Goal: Task Accomplishment & Management: Use online tool/utility

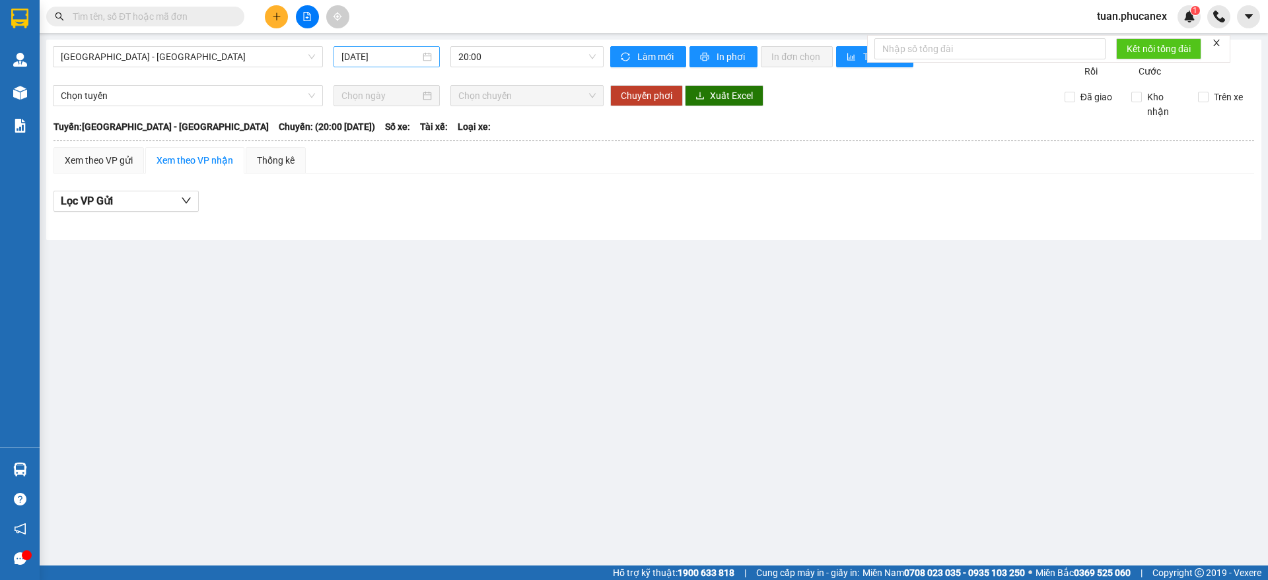
click at [420, 65] on div "[DATE]" at bounding box center [386, 56] width 106 height 21
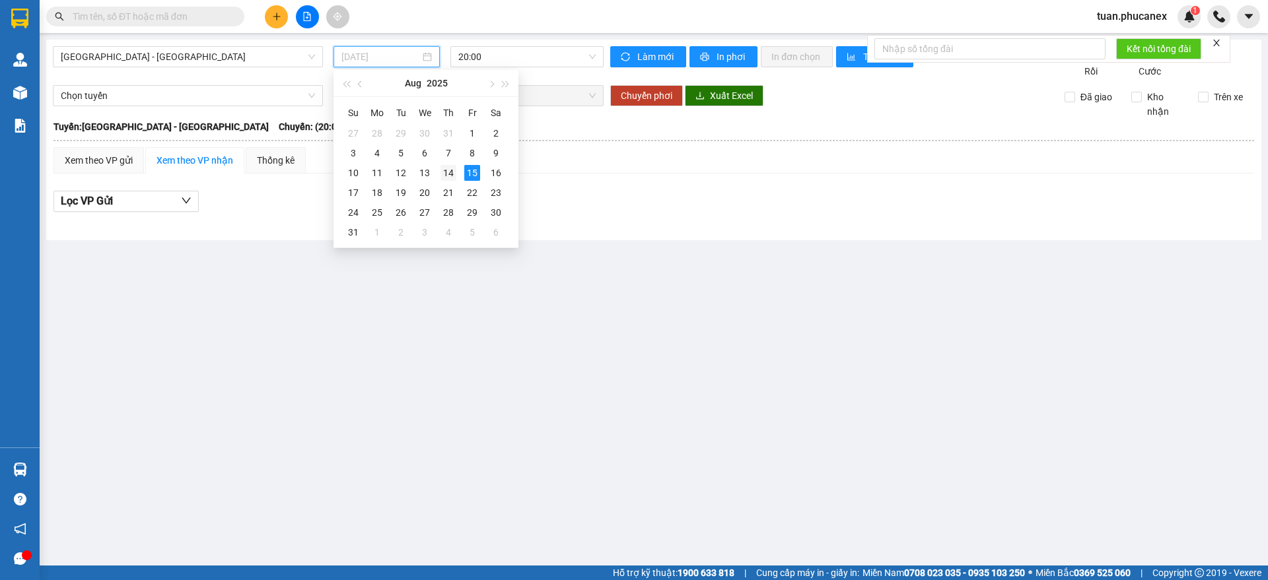
click at [451, 171] on div "14" at bounding box center [448, 173] width 16 height 16
type input "[DATE]"
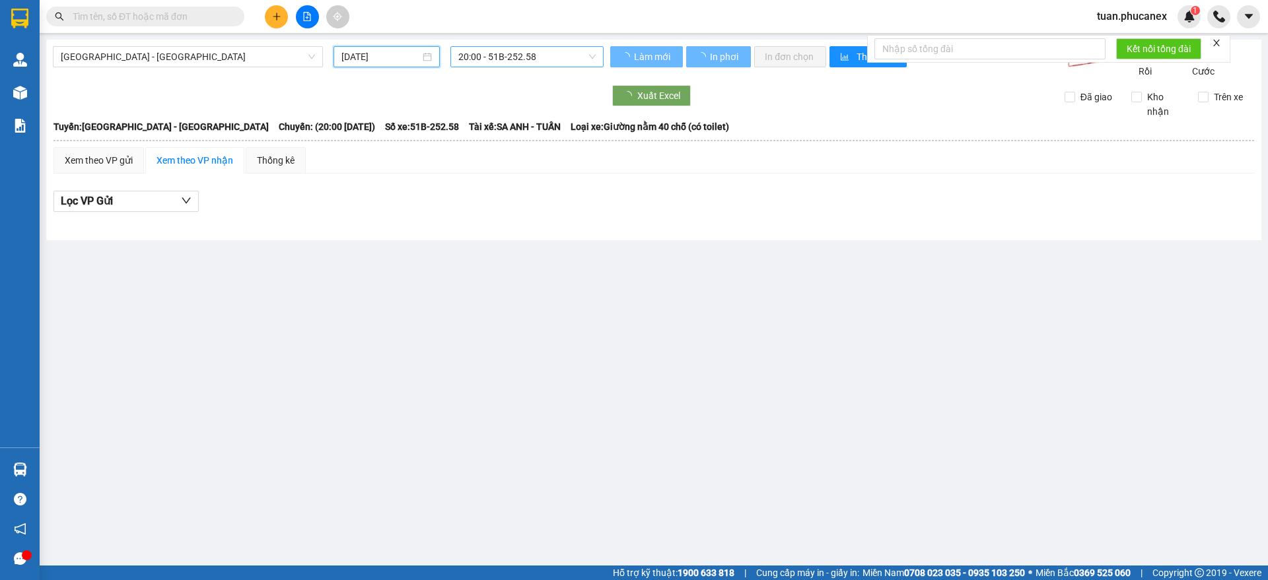
click at [571, 55] on span "20:00 - 51B-252.58" at bounding box center [526, 57] width 137 height 20
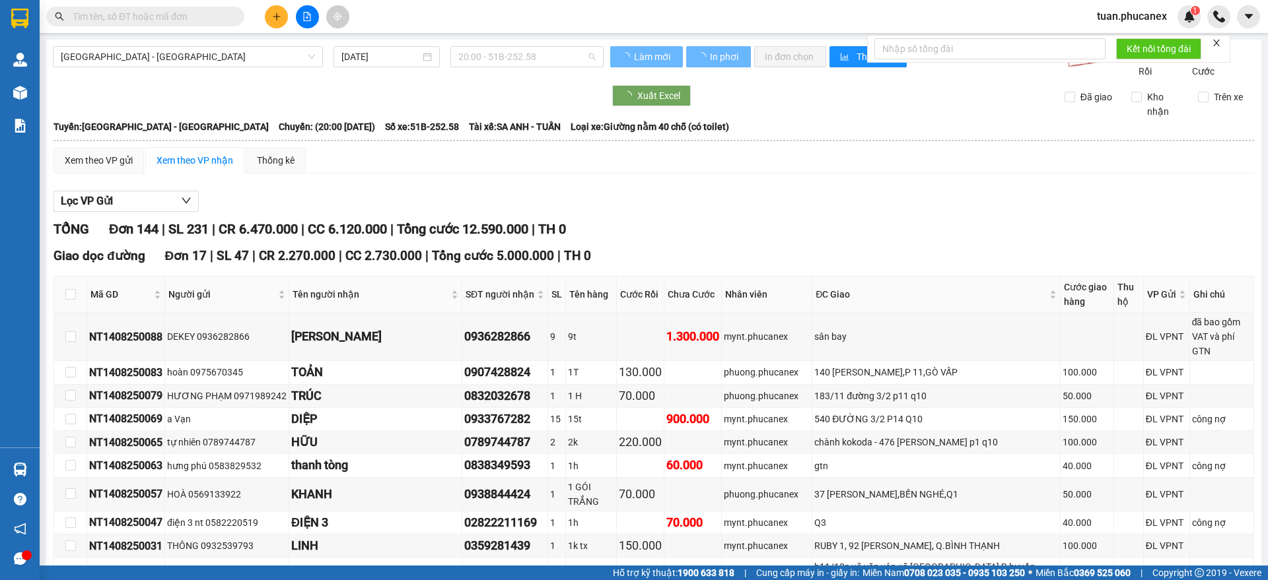
click at [902, 147] on th at bounding box center [654, 141] width 1202 height 12
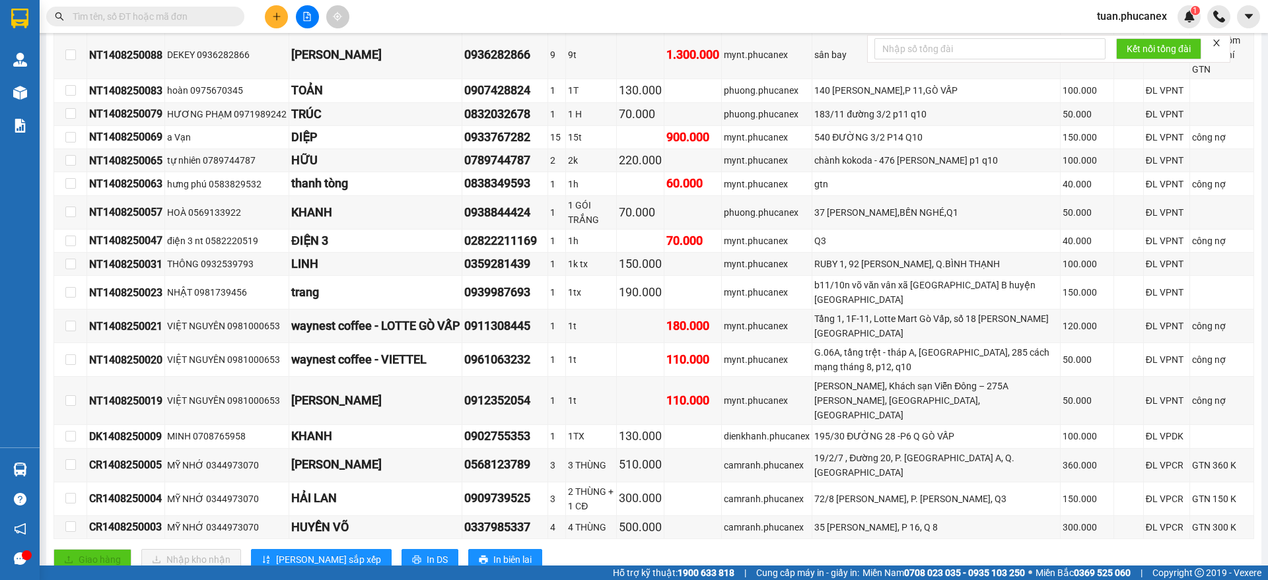
scroll to position [277, 0]
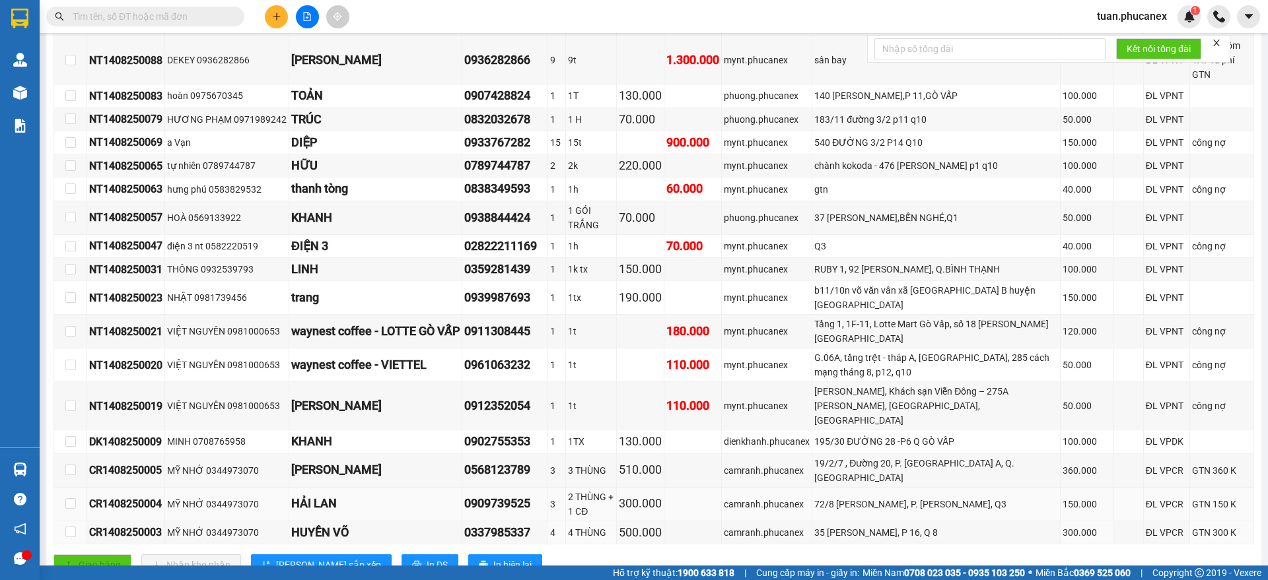
drag, startPoint x: 952, startPoint y: 502, endPoint x: 868, endPoint y: 475, distance: 87.5
click at [784, 522] on tr "CR1408250003 MỸ NHỚ 0344973070 HUYỀN VÕ 0337985337 4 4 THÙNG 500.000 camranh.ph…" at bounding box center [654, 533] width 1200 height 23
drag, startPoint x: 977, startPoint y: 472, endPoint x: 860, endPoint y: 483, distance: 118.0
click at [860, 488] on td "72/8 [PERSON_NAME], P. [PERSON_NAME], Q3" at bounding box center [936, 505] width 248 height 34
drag, startPoint x: 1026, startPoint y: 440, endPoint x: 866, endPoint y: 452, distance: 160.9
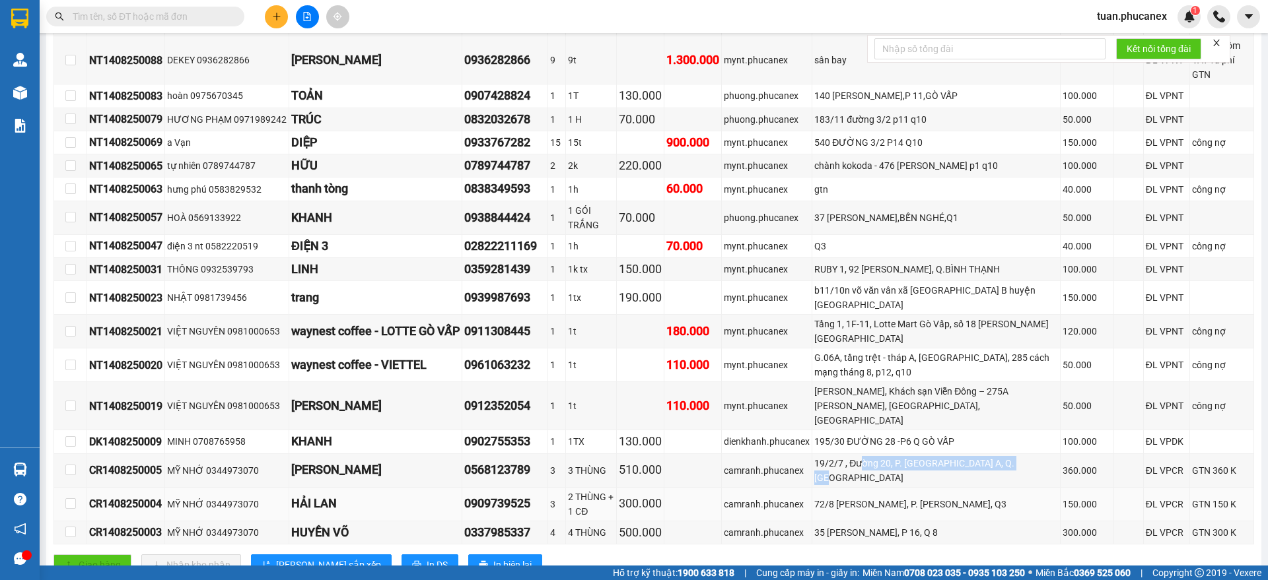
click at [866, 452] on tbody "NT1408250088 DEKEY 0936282866 LINH DEKEY 0936282866 9 9t 1.300.000 mynt.phucane…" at bounding box center [654, 290] width 1200 height 508
click at [952, 456] on div "19/2/7 , Đường 20, P. [GEOGRAPHIC_DATA] A, Q. [GEOGRAPHIC_DATA]" at bounding box center [936, 470] width 244 height 29
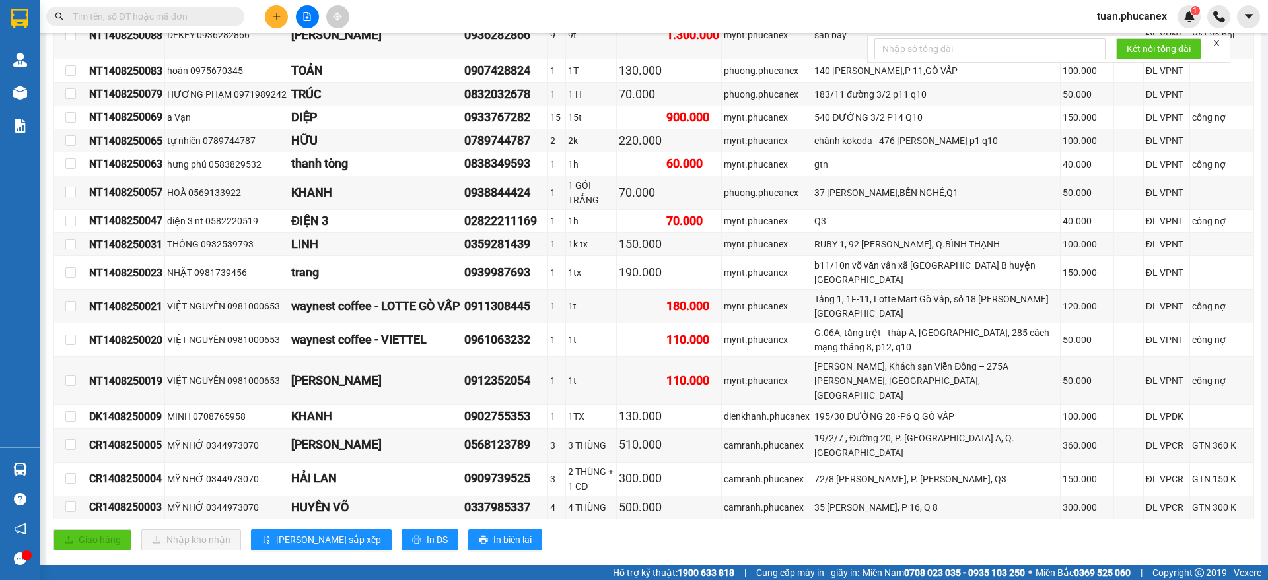
scroll to position [265, 0]
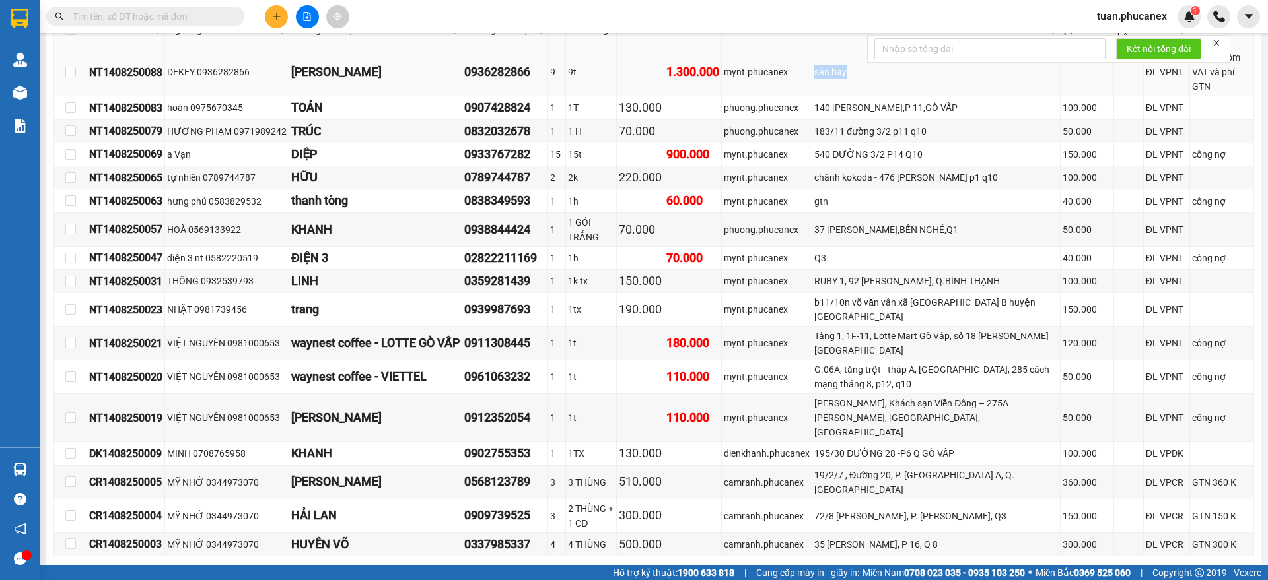
drag, startPoint x: 1008, startPoint y: 88, endPoint x: 816, endPoint y: 94, distance: 192.9
click at [805, 88] on tr "NT1408250088 DEKEY 0936282866 LINH DEKEY 0936282866 9 9t 1.300.000 mynt.phucane…" at bounding box center [654, 72] width 1200 height 48
click at [870, 105] on div "140 [PERSON_NAME],P 11,GÒ VẤP" at bounding box center [936, 107] width 244 height 15
click at [862, 125] on div "183/11 đường 3/2 p11 q10" at bounding box center [936, 131] width 244 height 15
click at [860, 149] on div "540 ĐƯỜNG 3/2 P14 Q10" at bounding box center [936, 154] width 244 height 15
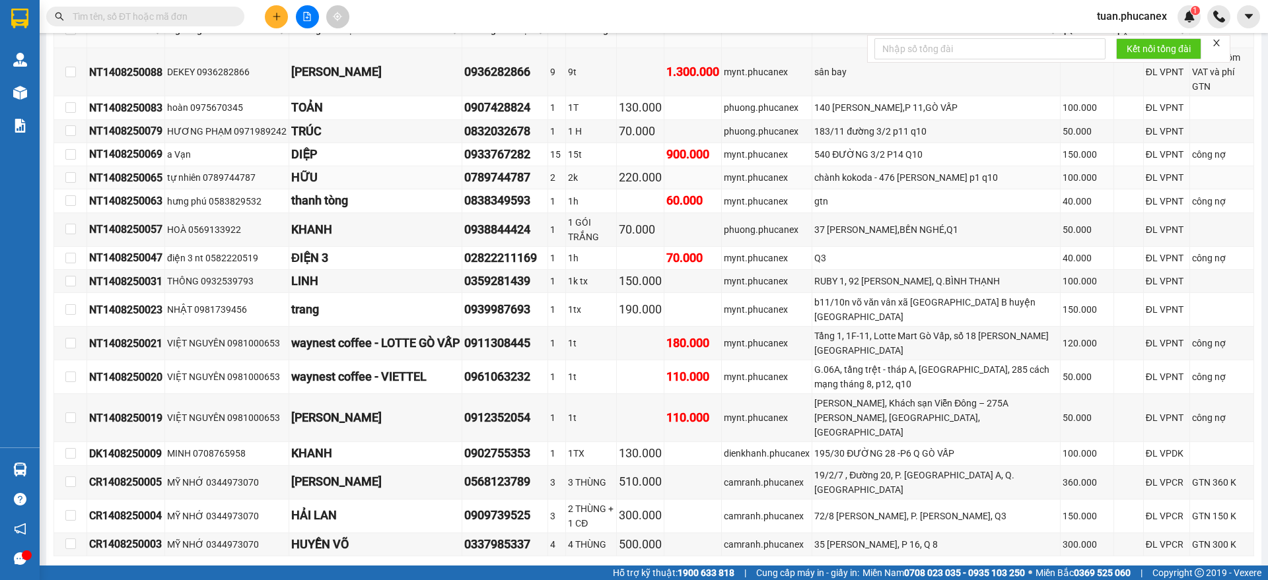
click at [850, 182] on div "chành kokoda - 476 [PERSON_NAME] p1 q10" at bounding box center [936, 177] width 244 height 15
click at [829, 196] on div "gtn" at bounding box center [936, 201] width 244 height 15
click at [829, 230] on div "37 [PERSON_NAME],BẾN NGHÉ,Q1" at bounding box center [936, 230] width 244 height 15
click at [824, 252] on div "Q3" at bounding box center [936, 258] width 244 height 15
click at [843, 281] on div "RUBY 1, 92 [PERSON_NAME], Q.BÌNH THẠNH" at bounding box center [936, 281] width 244 height 15
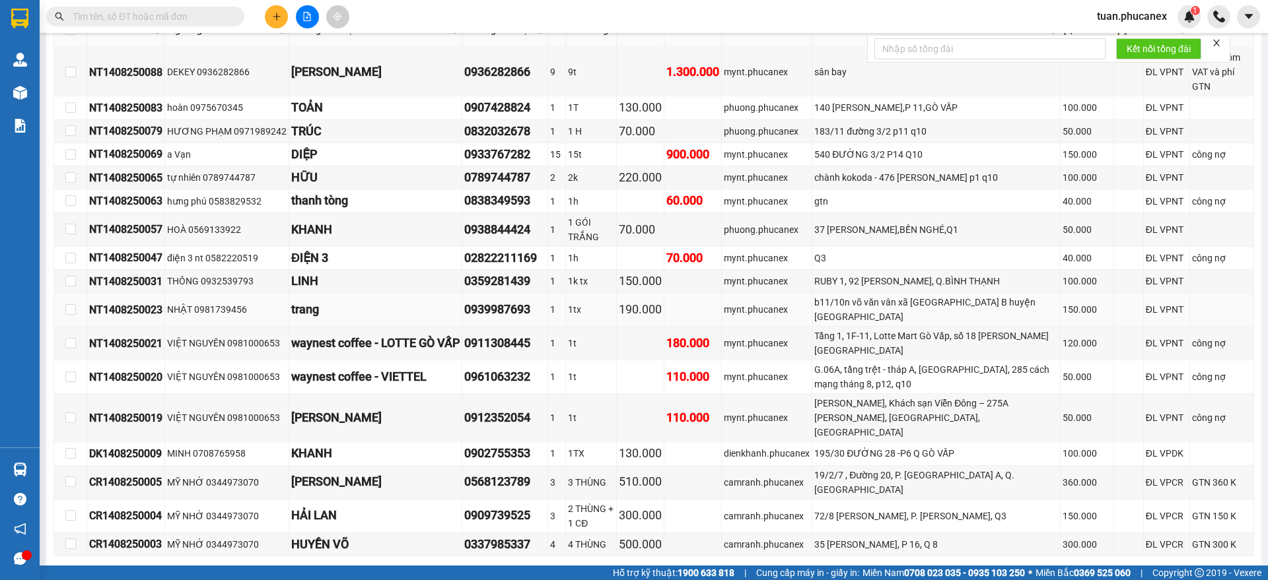
click at [858, 304] on div "b11/10n võ văn vân xã [GEOGRAPHIC_DATA] B huyện [GEOGRAPHIC_DATA]" at bounding box center [936, 309] width 244 height 29
click at [863, 330] on div "Tầng 1, 1F-11, Lotte Mart Gò Vấp, số 18 [PERSON_NAME][GEOGRAPHIC_DATA]" at bounding box center [936, 343] width 244 height 29
click at [855, 366] on div "G.06A, tầng trệt - tháp A, [GEOGRAPHIC_DATA], 285 cách mạng tháng 8, p12, q10" at bounding box center [936, 377] width 244 height 29
click at [850, 406] on div "[PERSON_NAME], Khách sạn Viễn Đông – 275A [PERSON_NAME], [GEOGRAPHIC_DATA], [GE…" at bounding box center [936, 418] width 244 height 44
click at [851, 446] on div "195/30 ĐƯỜNG 28 -P6 Q GÒ VẤP" at bounding box center [936, 453] width 244 height 15
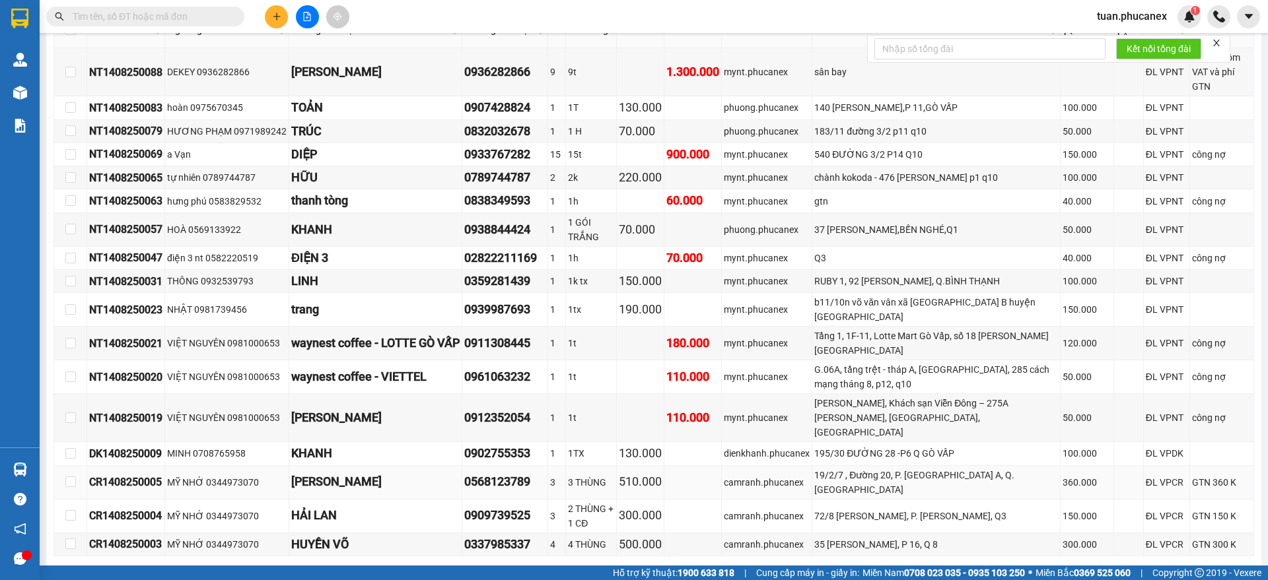
click at [848, 468] on div "19/2/7 , Đường 20, P. [GEOGRAPHIC_DATA] A, Q. [GEOGRAPHIC_DATA]" at bounding box center [936, 482] width 244 height 29
click at [848, 509] on div "72/8 [PERSON_NAME], P. [PERSON_NAME], Q3" at bounding box center [936, 516] width 244 height 15
drag, startPoint x: 851, startPoint y: 503, endPoint x: 883, endPoint y: 484, distance: 36.7
click at [851, 538] on div "35 [PERSON_NAME], P 16, Q 8" at bounding box center [936, 545] width 244 height 15
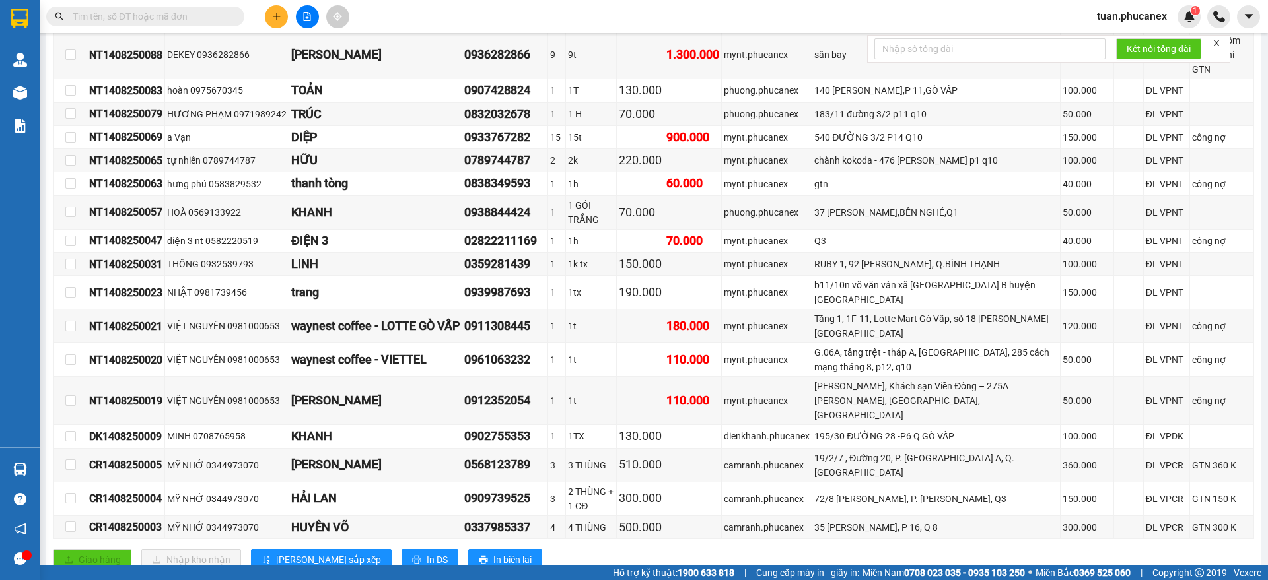
scroll to position [298, 0]
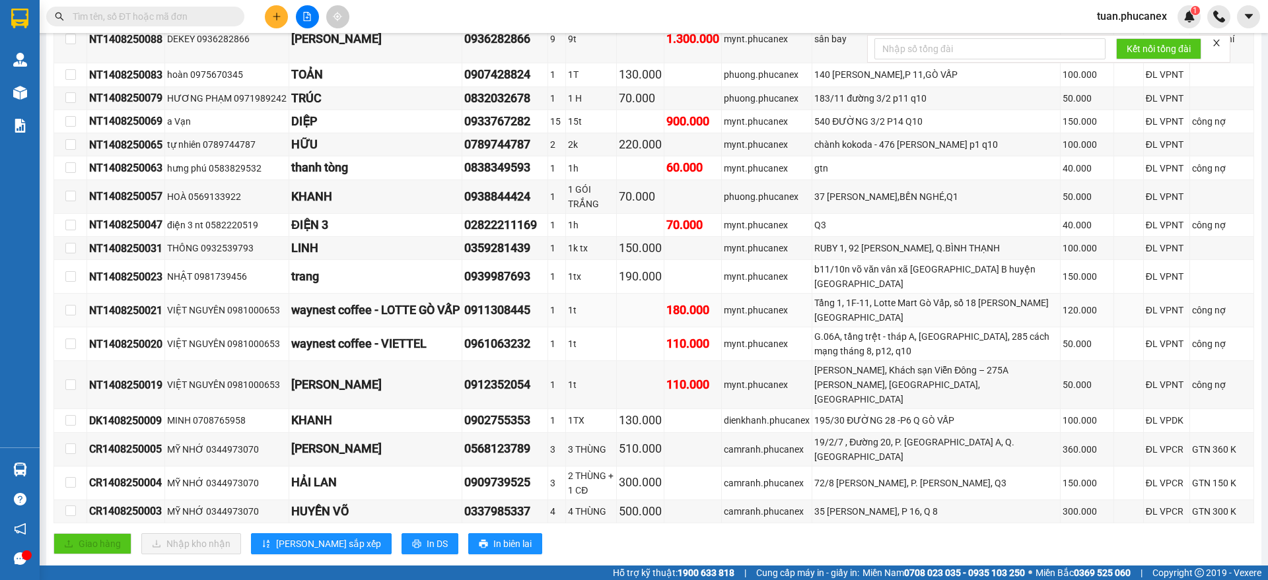
drag, startPoint x: 823, startPoint y: 289, endPoint x: 942, endPoint y: 310, distance: 120.7
click at [942, 310] on div "Tầng 1, 1F-11, Lotte Mart Gò Vấp, số 18 [PERSON_NAME][GEOGRAPHIC_DATA]" at bounding box center [936, 310] width 244 height 29
drag, startPoint x: 824, startPoint y: 78, endPoint x: 924, endPoint y: 82, distance: 100.4
click at [924, 82] on td "140 [PERSON_NAME],P 11,GÒ VẤP" at bounding box center [936, 74] width 248 height 23
drag, startPoint x: 821, startPoint y: 394, endPoint x: 970, endPoint y: 403, distance: 148.9
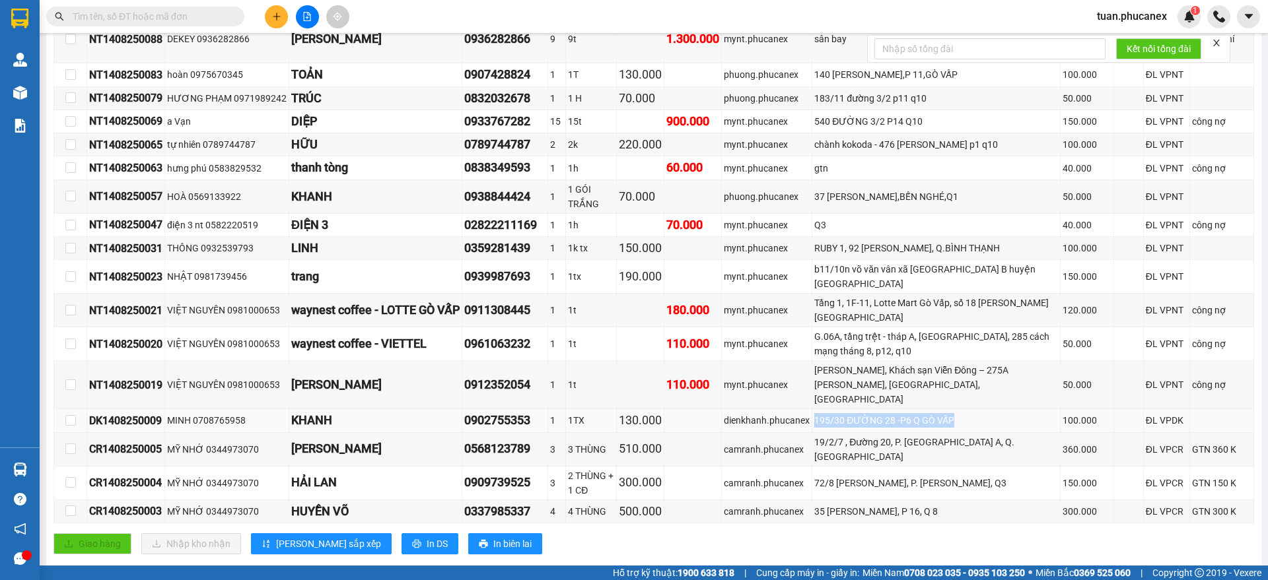
click at [970, 409] on td "195/30 ĐƯỜNG 28 -P6 Q GÒ VẤP" at bounding box center [936, 420] width 248 height 23
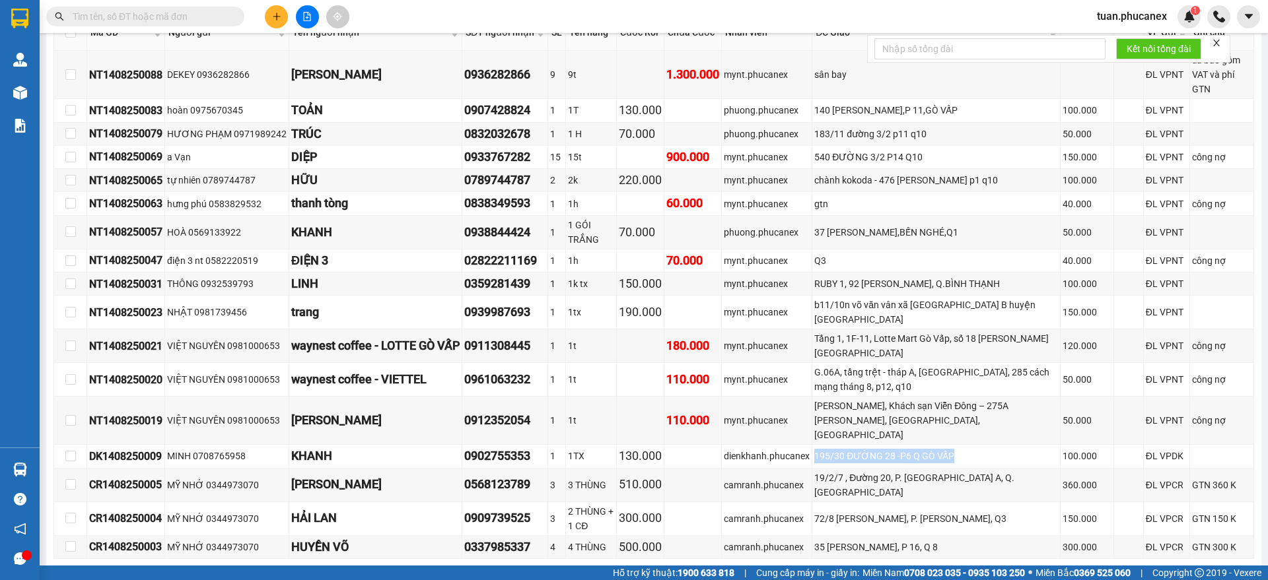
scroll to position [278, 0]
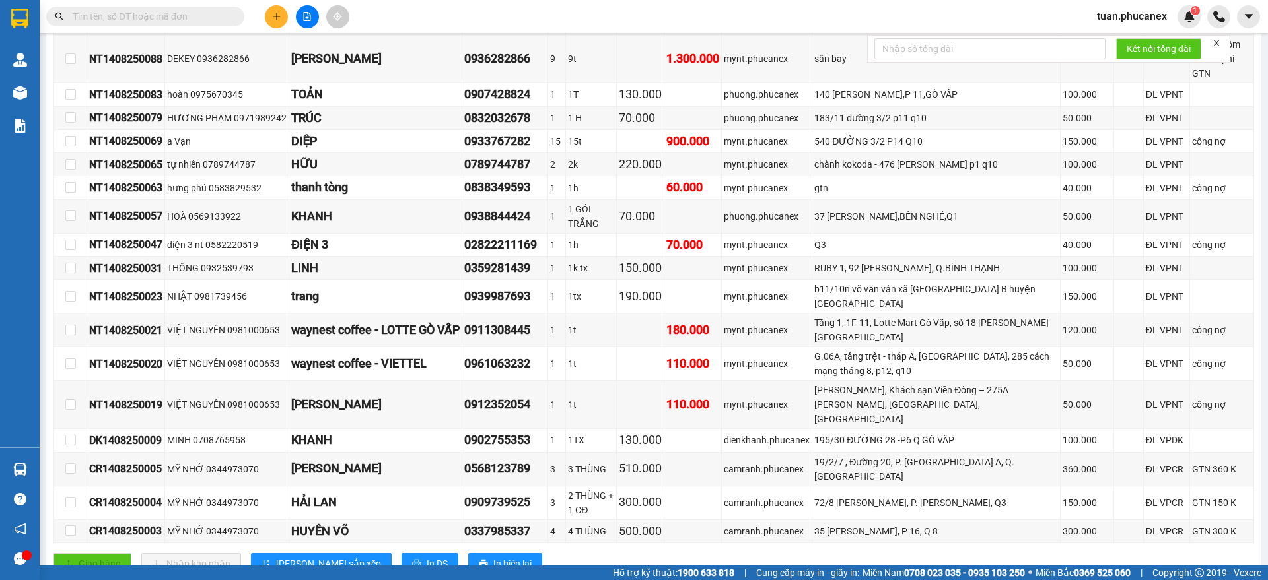
click at [917, 553] on div "Giao hàng Nhập kho nhận Lưu sắp xếp In DS In biên lai" at bounding box center [653, 563] width 1200 height 21
drag, startPoint x: 1025, startPoint y: 263, endPoint x: 811, endPoint y: 268, distance: 214.7
click at [817, 265] on tr "NT1408250031 THÔNG 0932539793 LINH 0359281439 1 1k tx 150.000 mynt.phucanex RUB…" at bounding box center [654, 268] width 1200 height 23
drag, startPoint x: 820, startPoint y: 291, endPoint x: 1035, endPoint y: 293, distance: 214.6
click at [1035, 293] on tr "NT1408250023 NHẬT 0981739456 trang 0939987693 1 1tx 190.000 mynt.phucanex b11/1…" at bounding box center [654, 297] width 1200 height 34
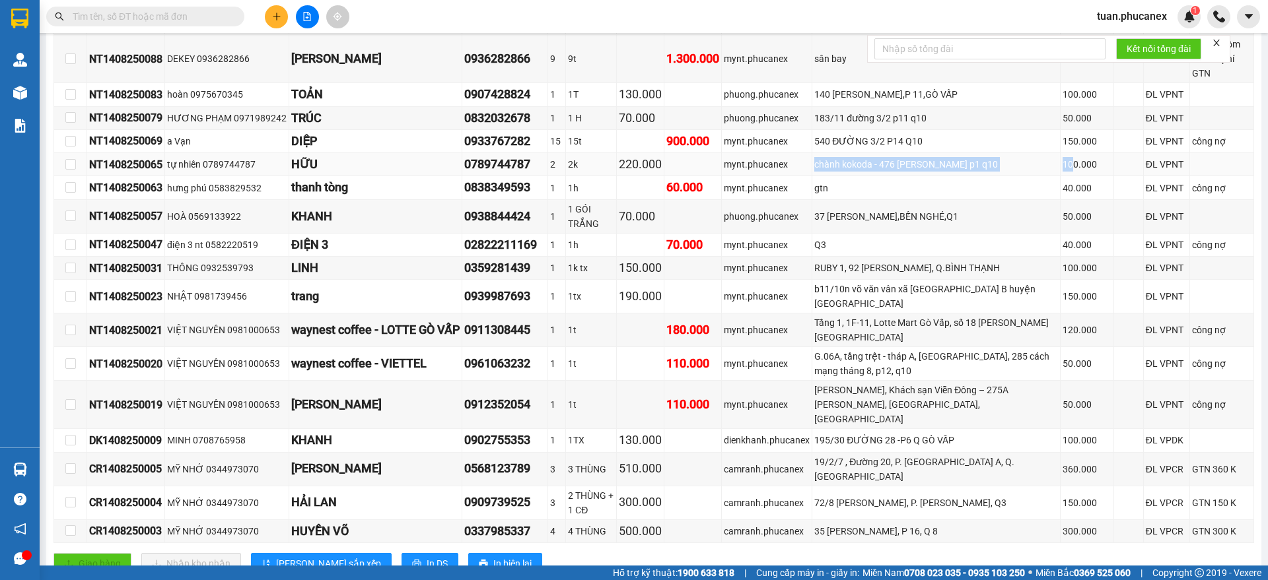
drag, startPoint x: 823, startPoint y: 164, endPoint x: 1045, endPoint y: 162, distance: 221.9
click at [1045, 162] on tr "NT1408250065 tự nhiên 0789744787 HỮU 0789744787 2 2k 220.000 mynt.phucanex chàn…" at bounding box center [654, 164] width 1200 height 23
click at [949, 188] on div "gtn" at bounding box center [936, 188] width 244 height 15
click at [938, 100] on div "140 [PERSON_NAME],P 11,GÒ VẤP" at bounding box center [936, 94] width 244 height 15
click at [926, 113] on div "183/11 đường 3/2 p11 q10" at bounding box center [936, 118] width 244 height 15
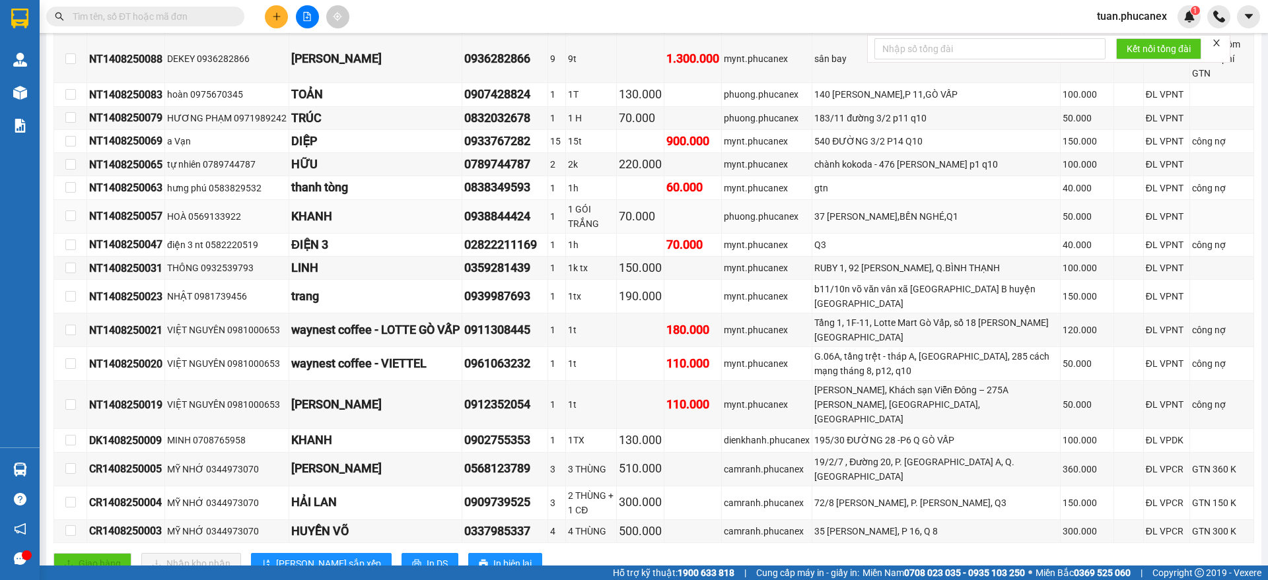
click at [952, 219] on div "37 [PERSON_NAME],BẾN NGHÉ,Q1" at bounding box center [936, 216] width 244 height 15
click at [938, 318] on div "Tầng 1, 1F-11, Lotte Mart Gò Vấp, số 18 [PERSON_NAME][GEOGRAPHIC_DATA]" at bounding box center [936, 330] width 244 height 29
click at [928, 352] on div "G.06A, tầng trệt - tháp A, [GEOGRAPHIC_DATA], 285 cách mạng tháng 8, p12, q10" at bounding box center [936, 363] width 244 height 29
click at [934, 384] on div "[PERSON_NAME], Khách sạn Viễn Đông – 275A [PERSON_NAME], [GEOGRAPHIC_DATA], [GE…" at bounding box center [936, 405] width 244 height 44
click at [939, 433] on div "195/30 ĐƯỜNG 28 -P6 Q GÒ VẤP" at bounding box center [936, 440] width 244 height 15
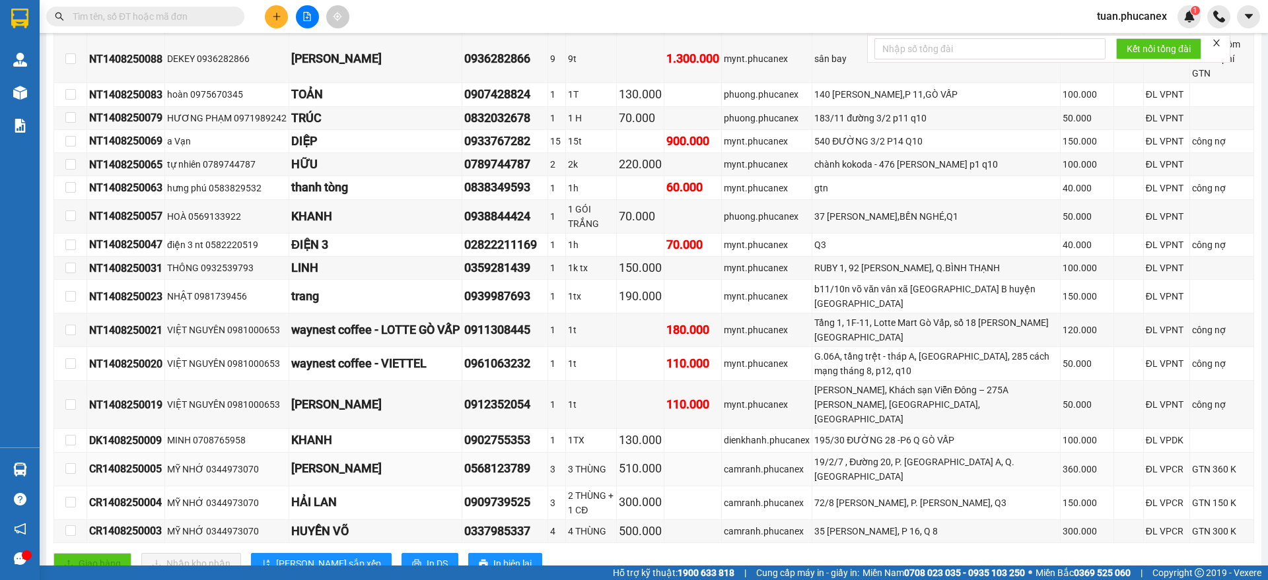
click at [937, 455] on div "19/2/7 , Đường 20, P. [GEOGRAPHIC_DATA] A, Q. [GEOGRAPHIC_DATA]" at bounding box center [936, 469] width 244 height 29
drag, startPoint x: 973, startPoint y: 392, endPoint x: 867, endPoint y: 384, distance: 105.9
click at [867, 384] on div "[PERSON_NAME], Khách sạn Viễn Đông – 275A [PERSON_NAME], [GEOGRAPHIC_DATA], [GE…" at bounding box center [936, 405] width 244 height 44
click at [1012, 401] on div "[PERSON_NAME], Khách sạn Viễn Đông – 275A [PERSON_NAME], [GEOGRAPHIC_DATA], [GE…" at bounding box center [936, 405] width 244 height 44
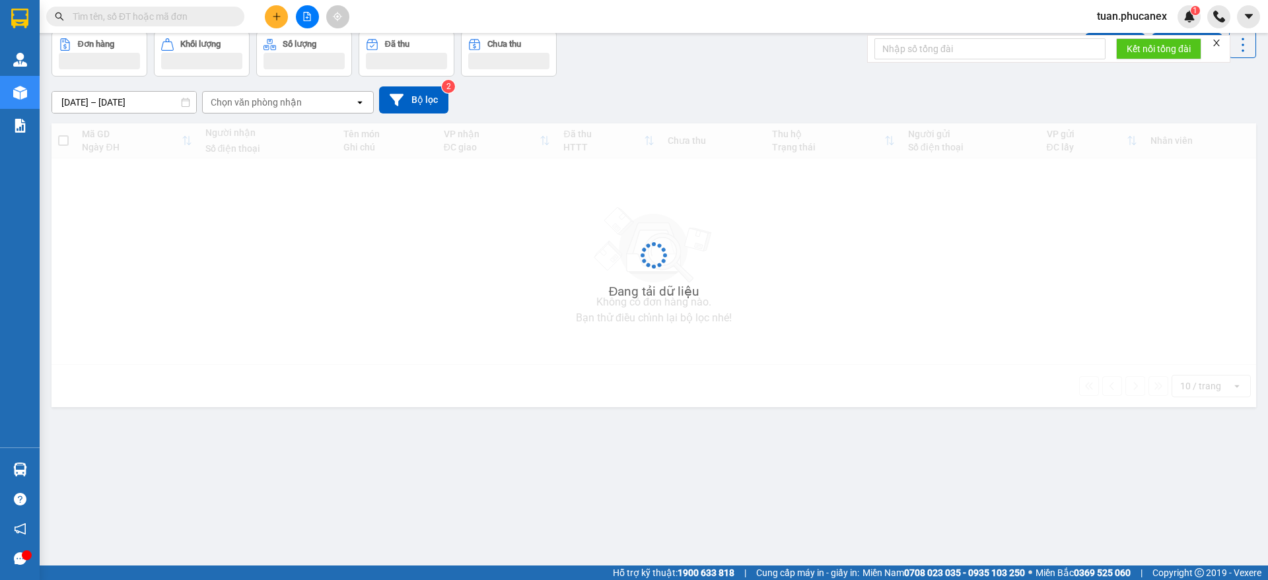
scroll to position [61, 0]
